Goal: Task Accomplishment & Management: Use online tool/utility

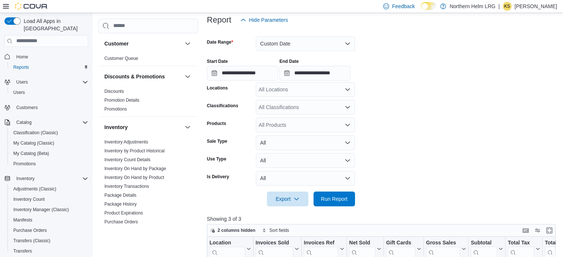
scroll to position [91, 0]
click at [323, 202] on span "Run Report" at bounding box center [334, 199] width 27 height 7
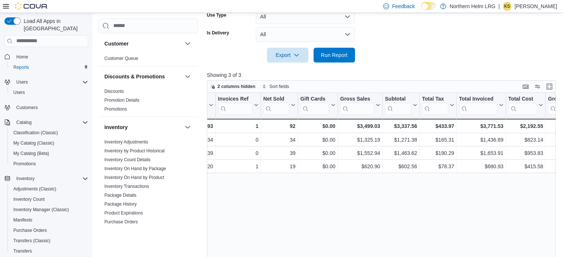
scroll to position [0, 87]
